Goal: Information Seeking & Learning: Understand process/instructions

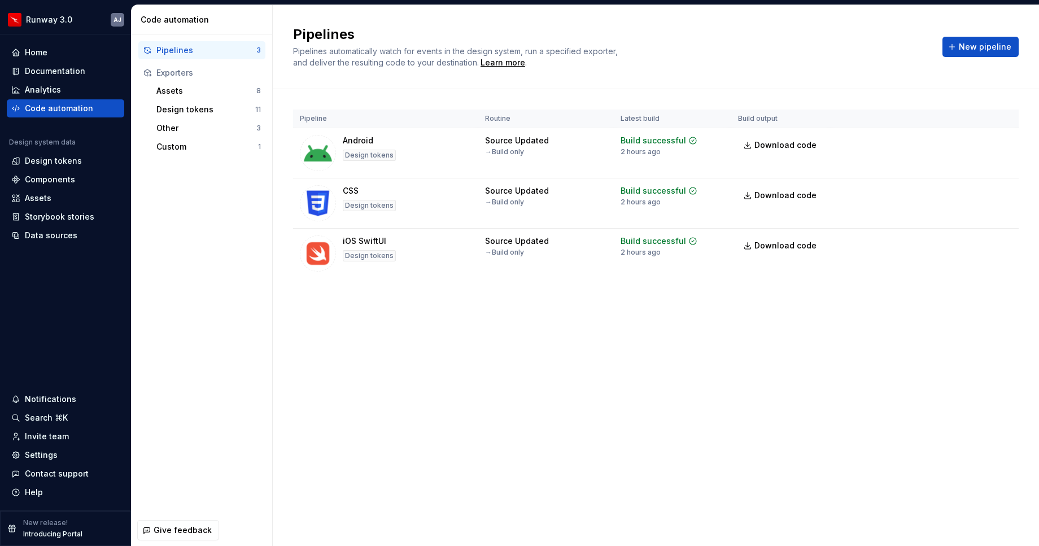
click at [508, 347] on div "Pipelines Pipelines automatically watch for events in the design system, run a …" at bounding box center [656, 275] width 766 height 541
click at [76, 20] on html "Runway 3.0 AJ Home Documentation Analytics Code automation Design system data D…" at bounding box center [519, 273] width 1039 height 546
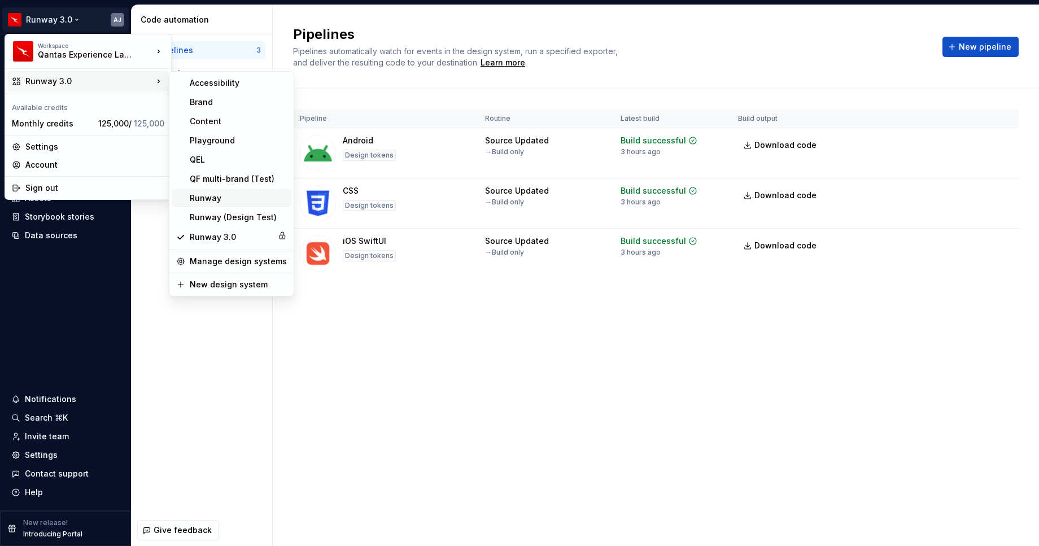
click at [228, 201] on div "Runway" at bounding box center [238, 198] width 97 height 11
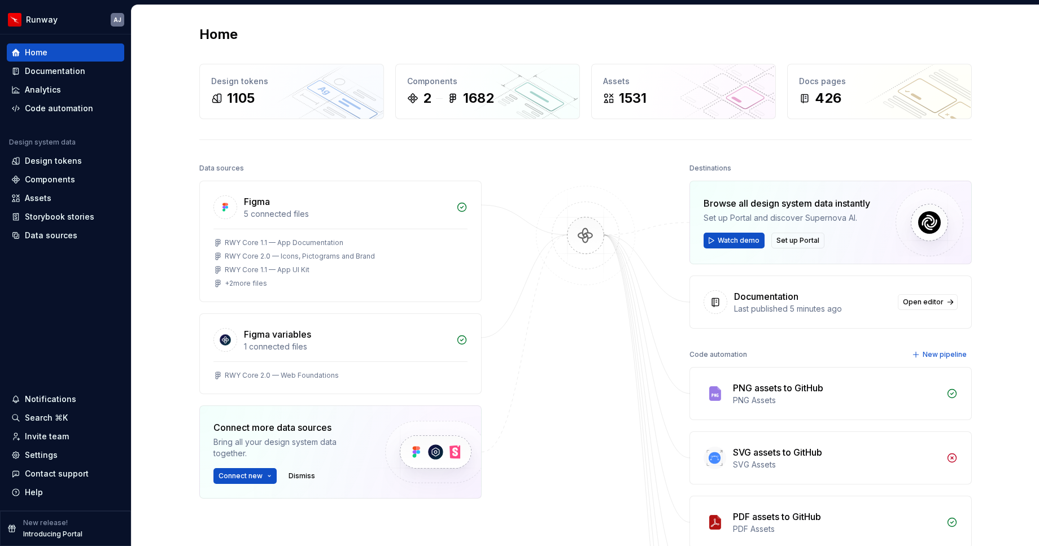
click at [932, 38] on div "Home" at bounding box center [585, 34] width 773 height 18
click at [62, 71] on div "Documentation" at bounding box center [55, 71] width 60 height 11
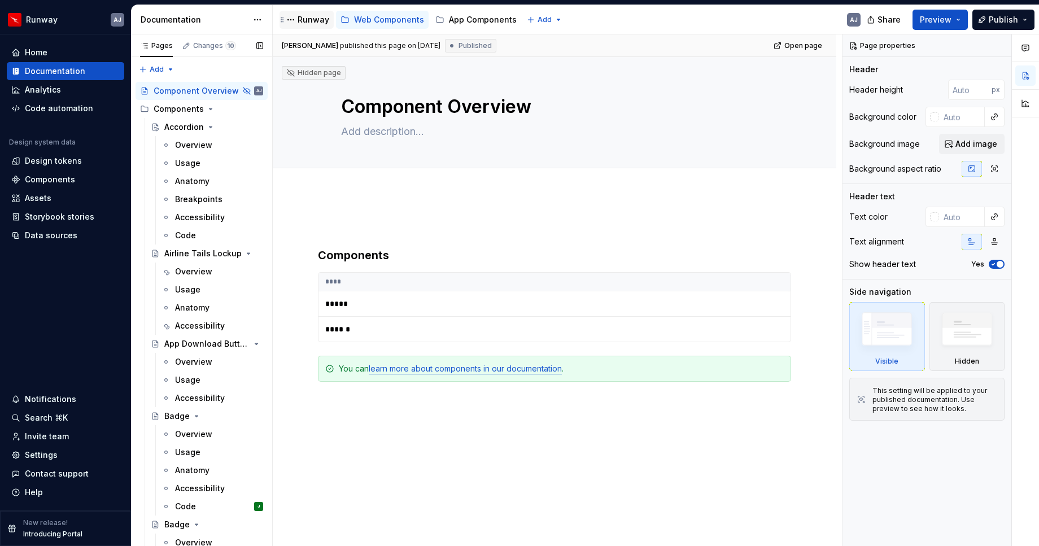
click at [315, 20] on div "Runway" at bounding box center [314, 19] width 32 height 11
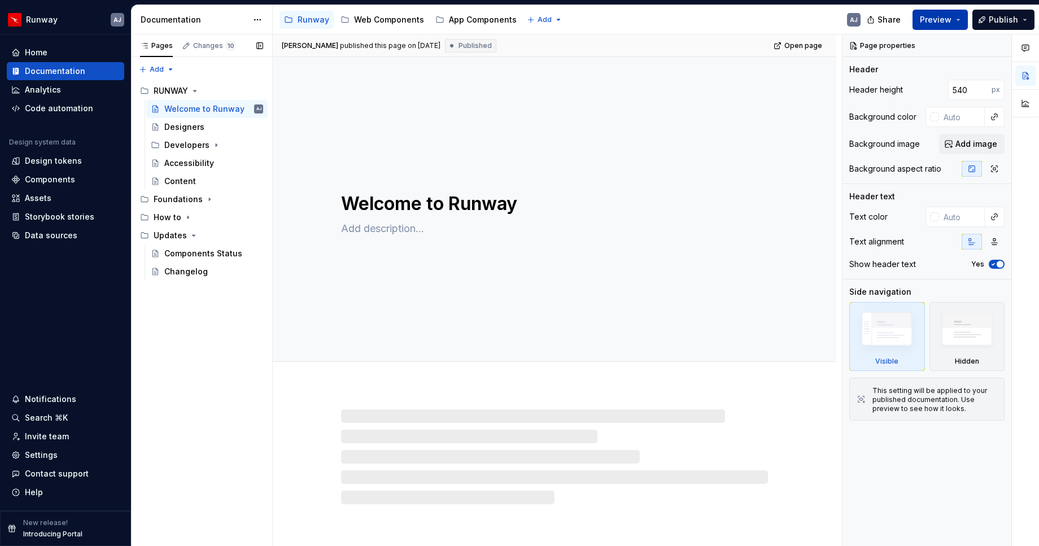
click at [945, 20] on span "Preview" at bounding box center [936, 19] width 32 height 11
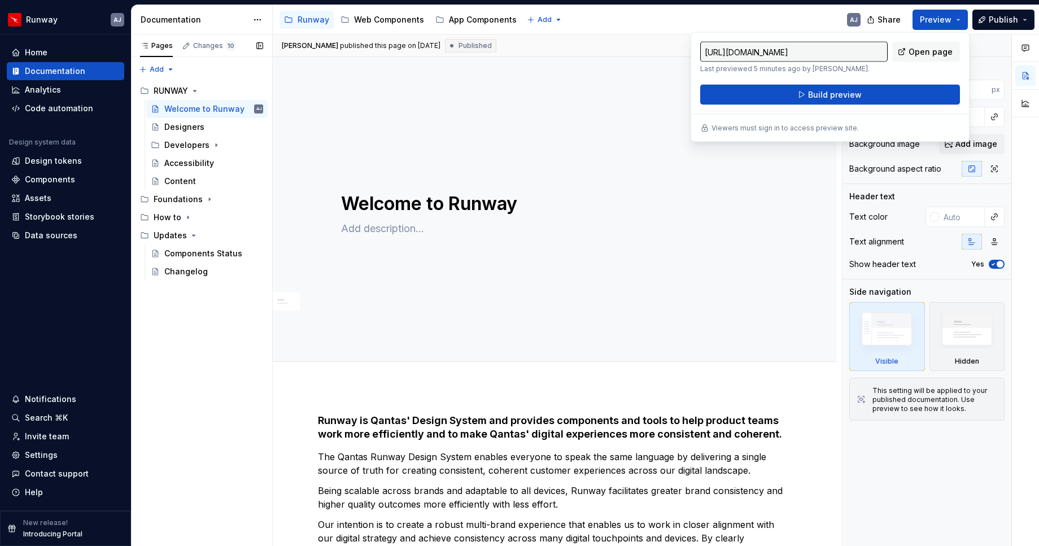
click at [852, 51] on input "[URL][DOMAIN_NAME]" at bounding box center [793, 52] width 187 height 20
type textarea "*"
